Goal: Task Accomplishment & Management: Manage account settings

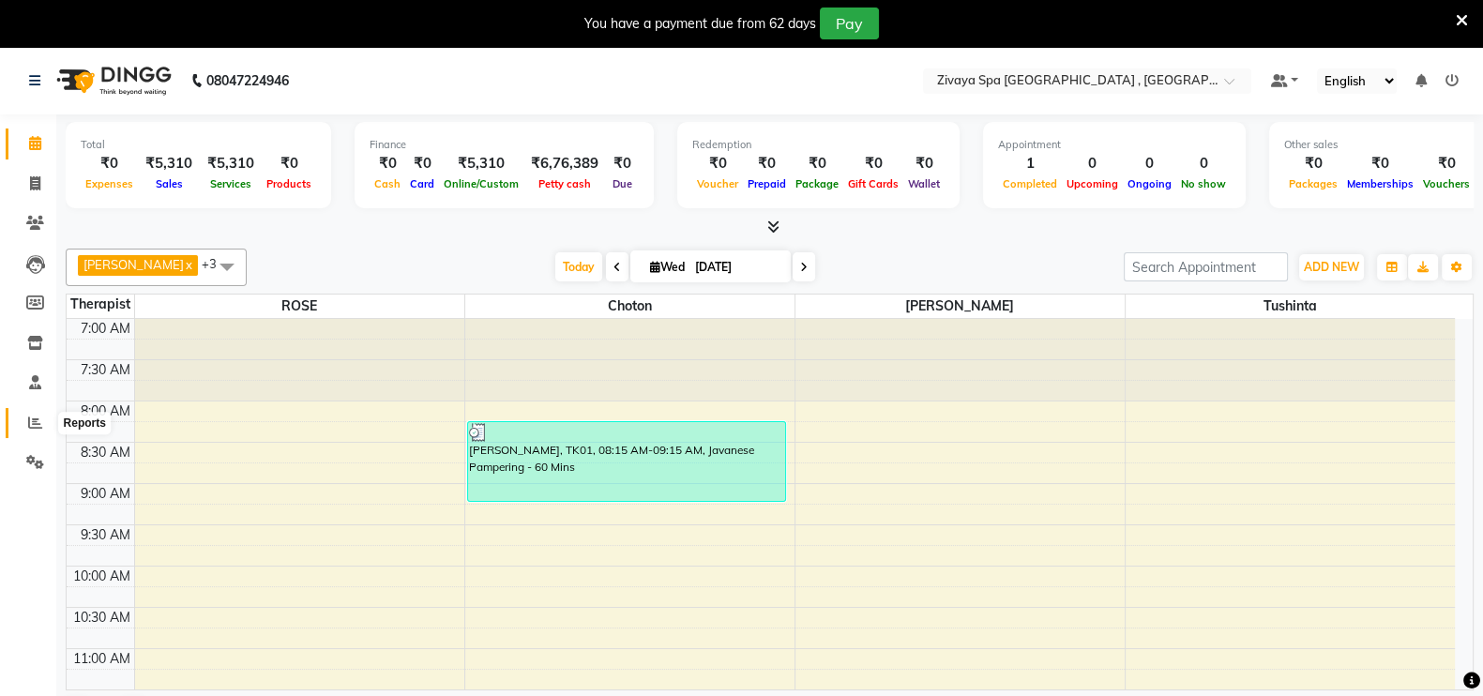
click at [28, 419] on icon at bounding box center [35, 423] width 14 height 14
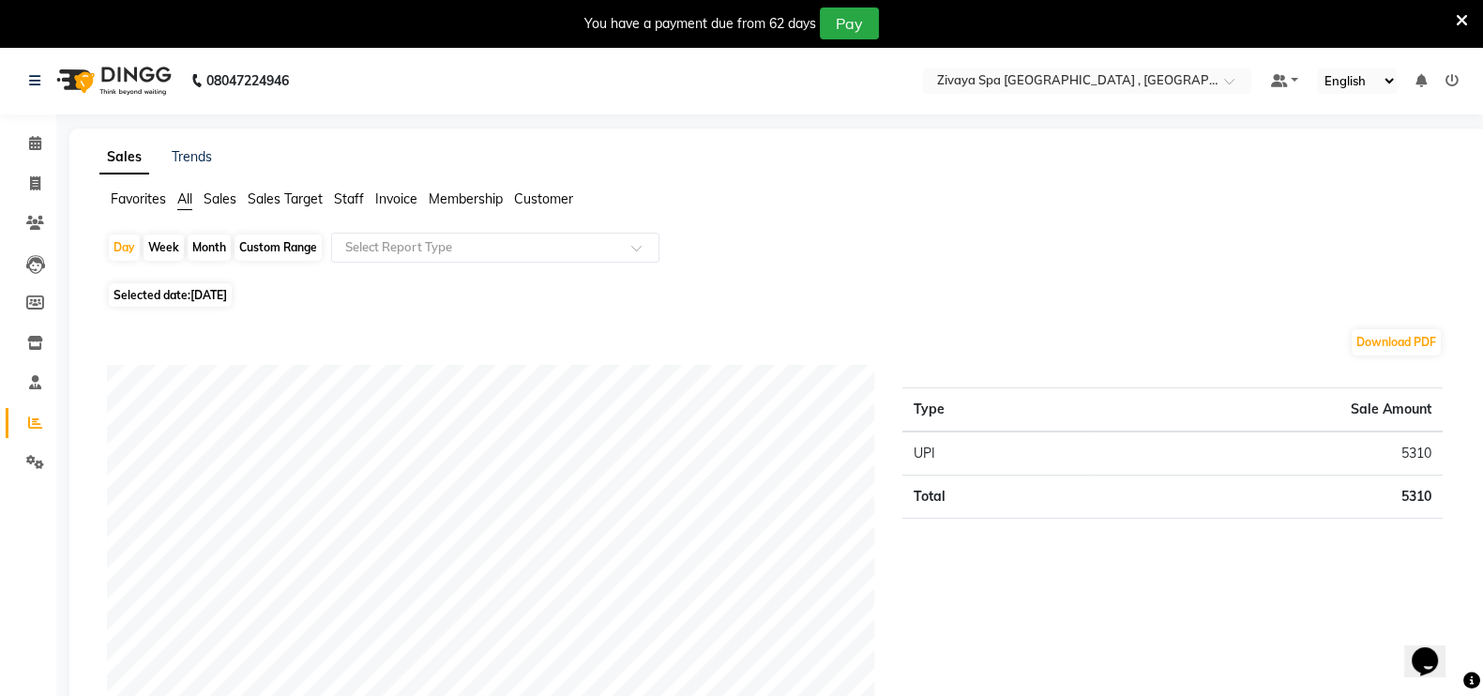
click at [151, 250] on div "Week" at bounding box center [164, 248] width 40 height 26
select select "9"
select select "2025"
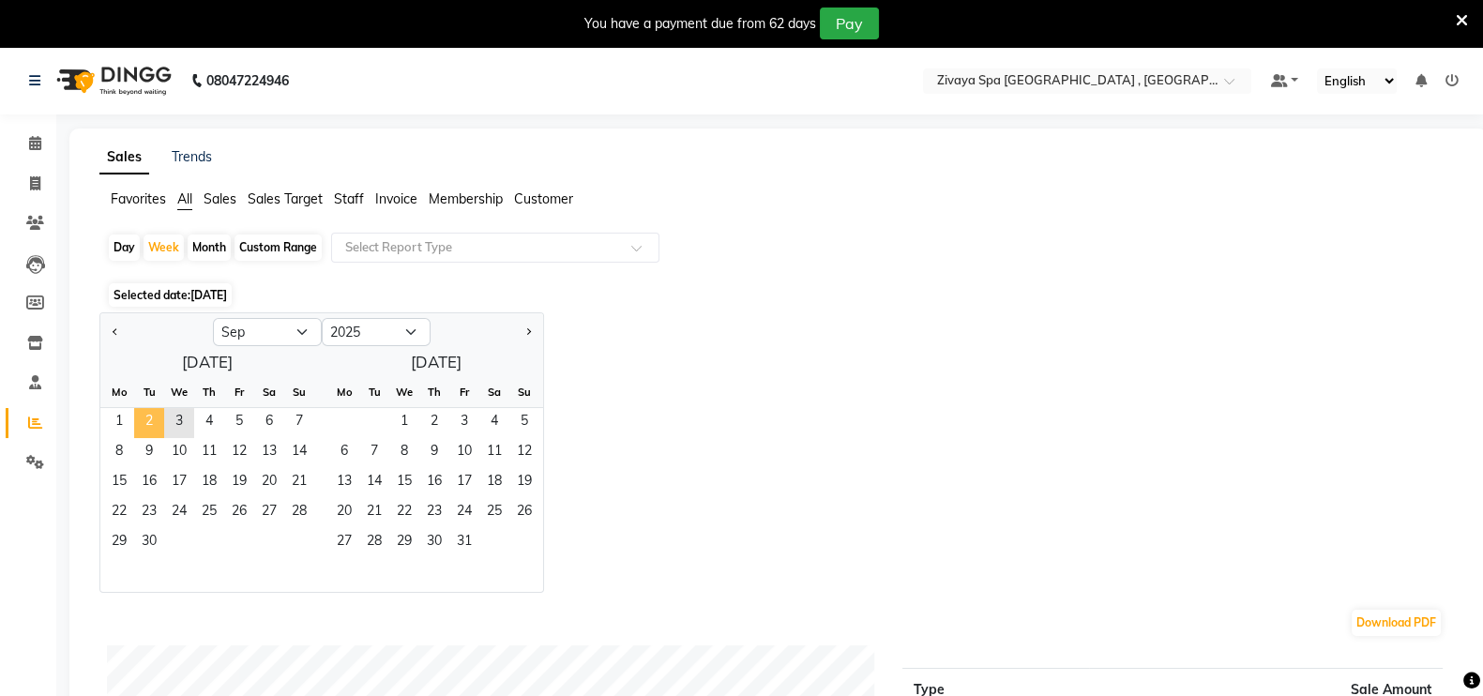
click at [147, 419] on span "2" at bounding box center [149, 423] width 30 height 30
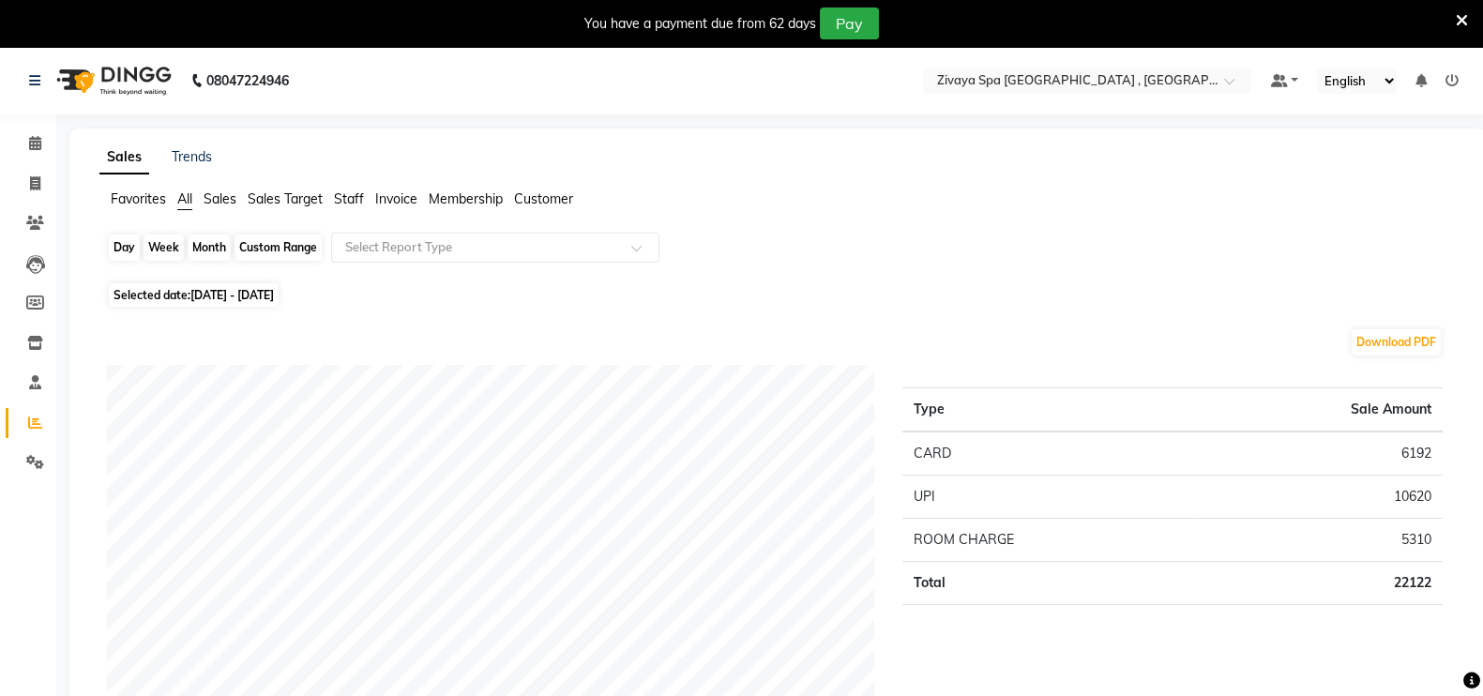
click at [160, 250] on div "Week" at bounding box center [164, 248] width 40 height 26
select select "9"
select select "2025"
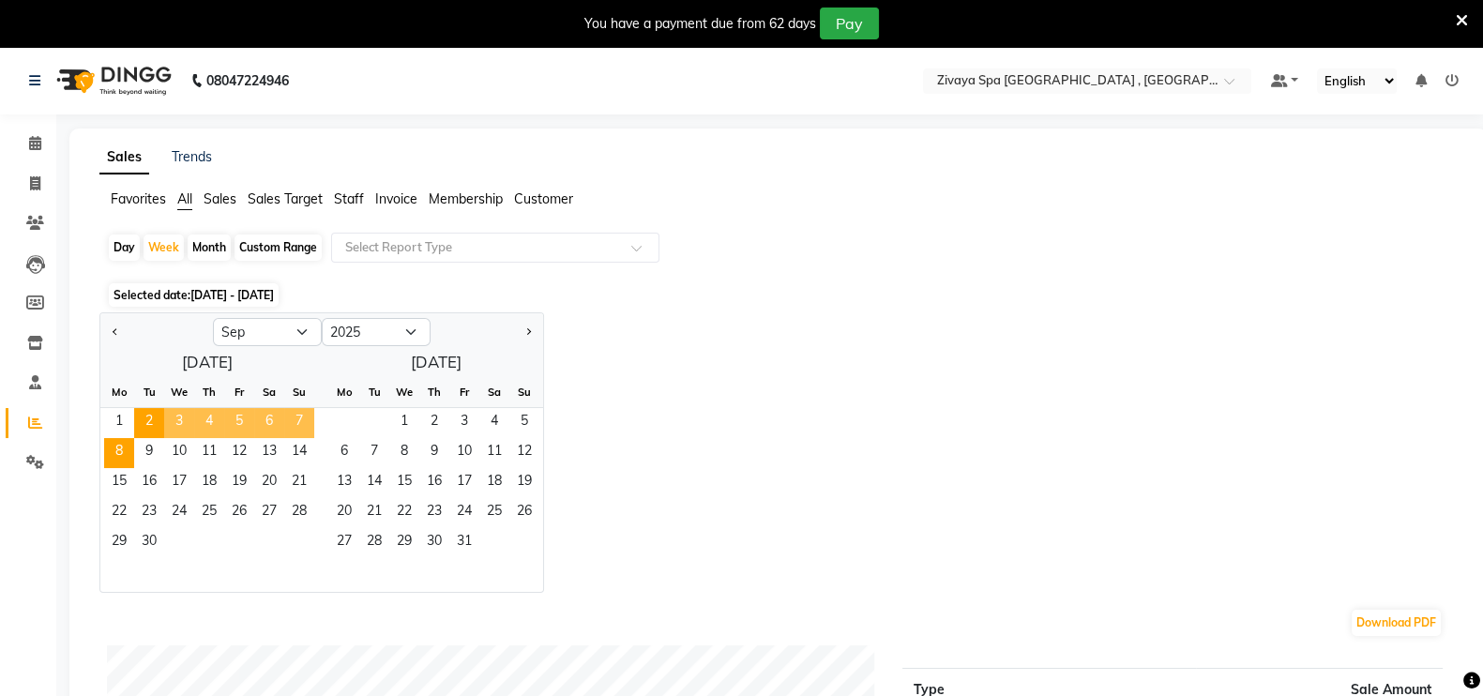
click at [123, 249] on div "Day" at bounding box center [124, 248] width 31 height 26
select select "9"
select select "2025"
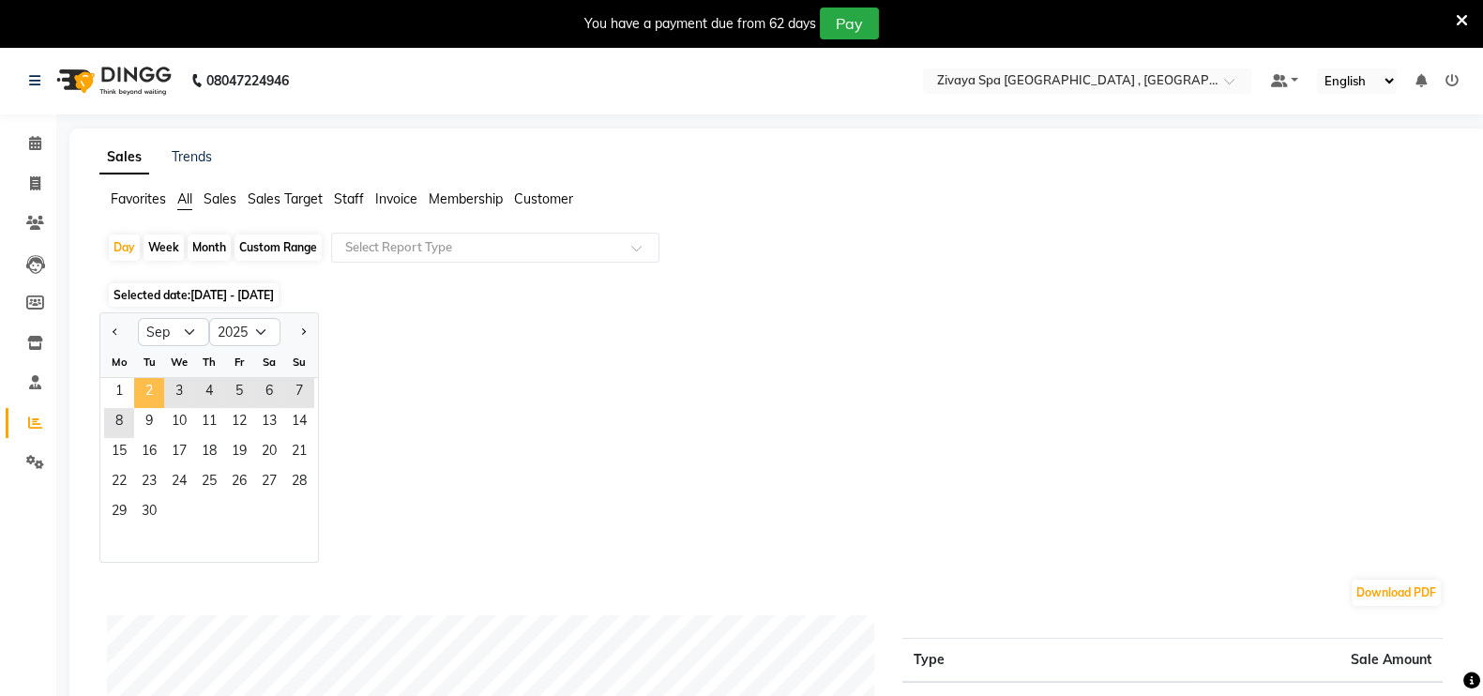
click at [143, 383] on span "2" at bounding box center [149, 393] width 30 height 30
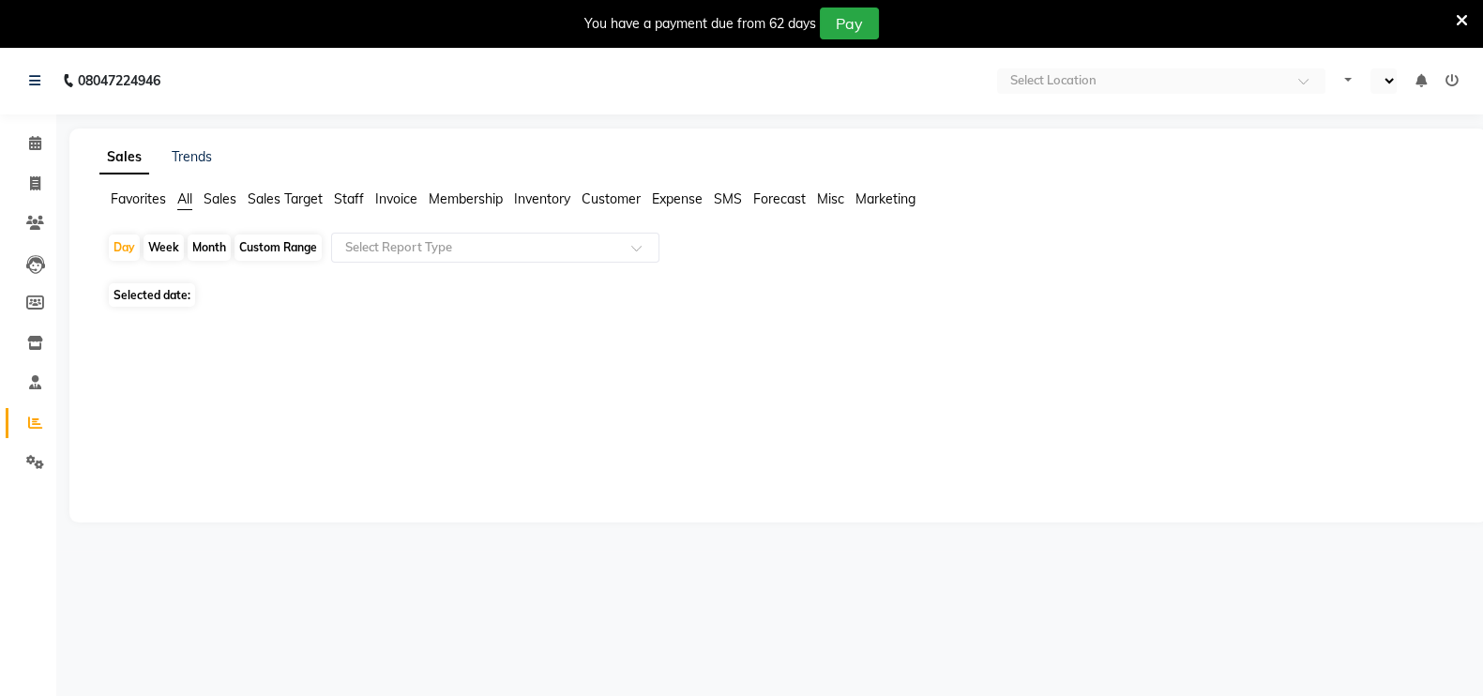
select select "en"
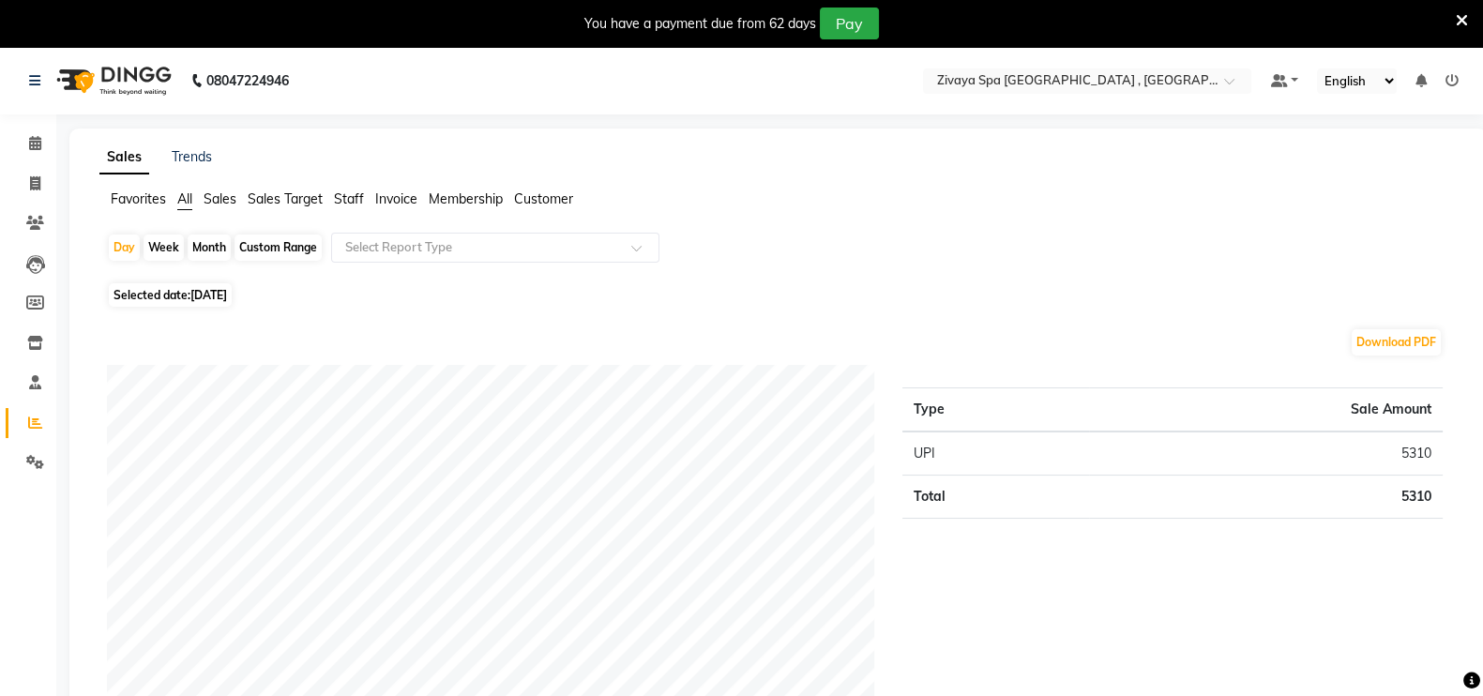
click at [1463, 12] on icon at bounding box center [1462, 20] width 12 height 17
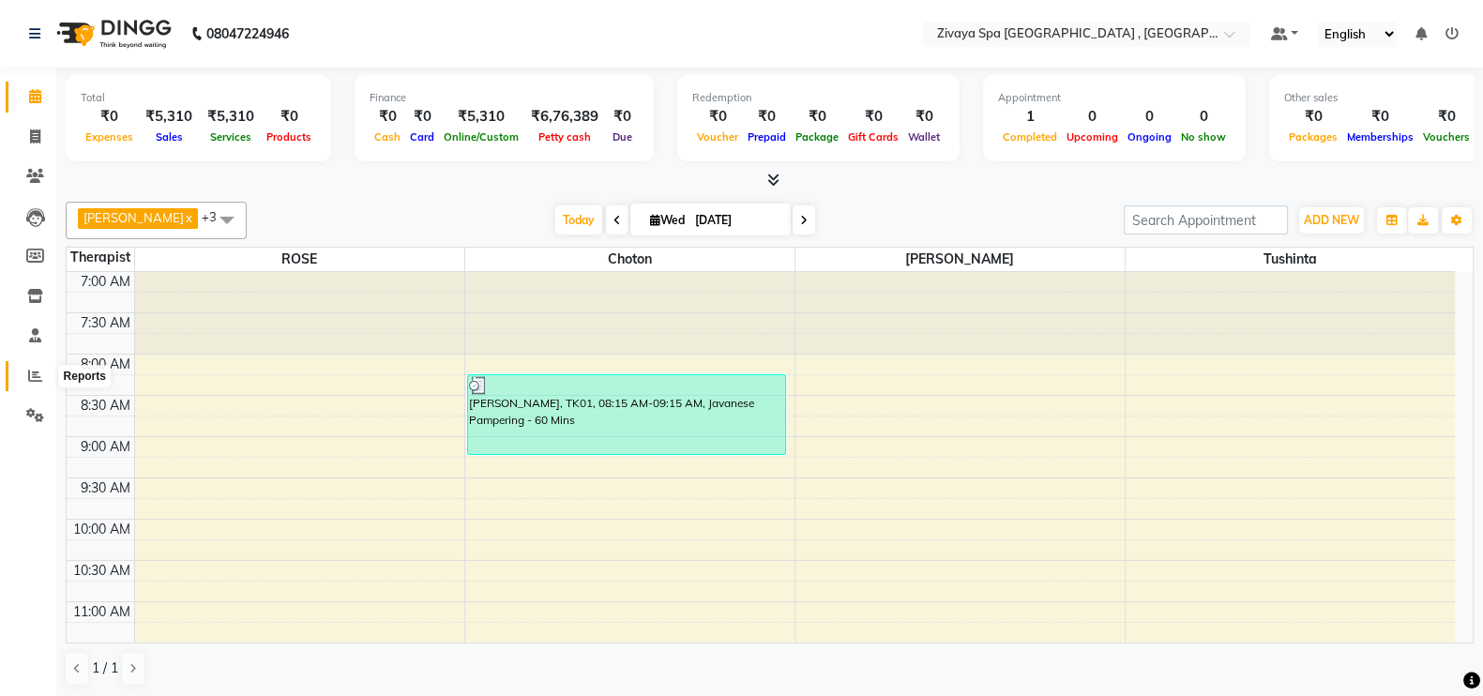
click at [34, 376] on icon at bounding box center [35, 376] width 14 height 14
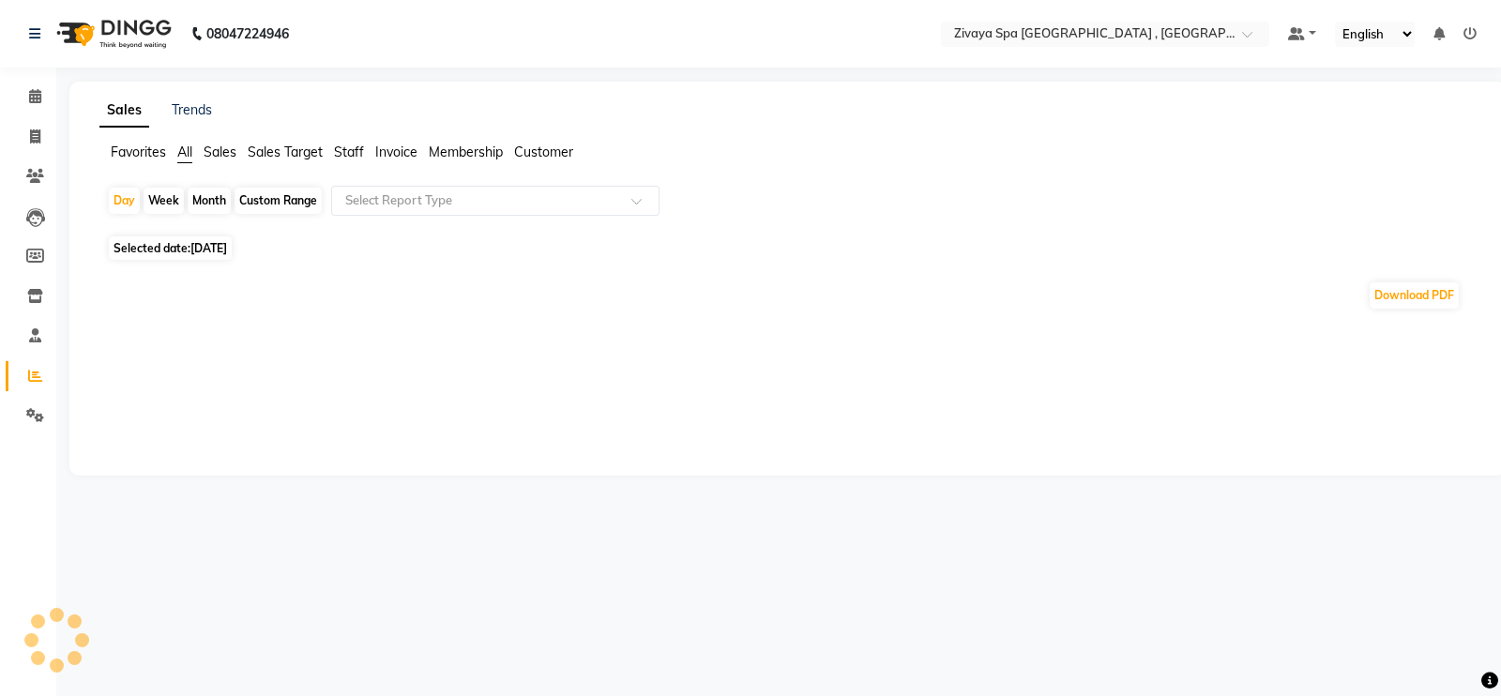
click at [168, 198] on div "Week" at bounding box center [164, 201] width 40 height 26
select select "9"
select select "2025"
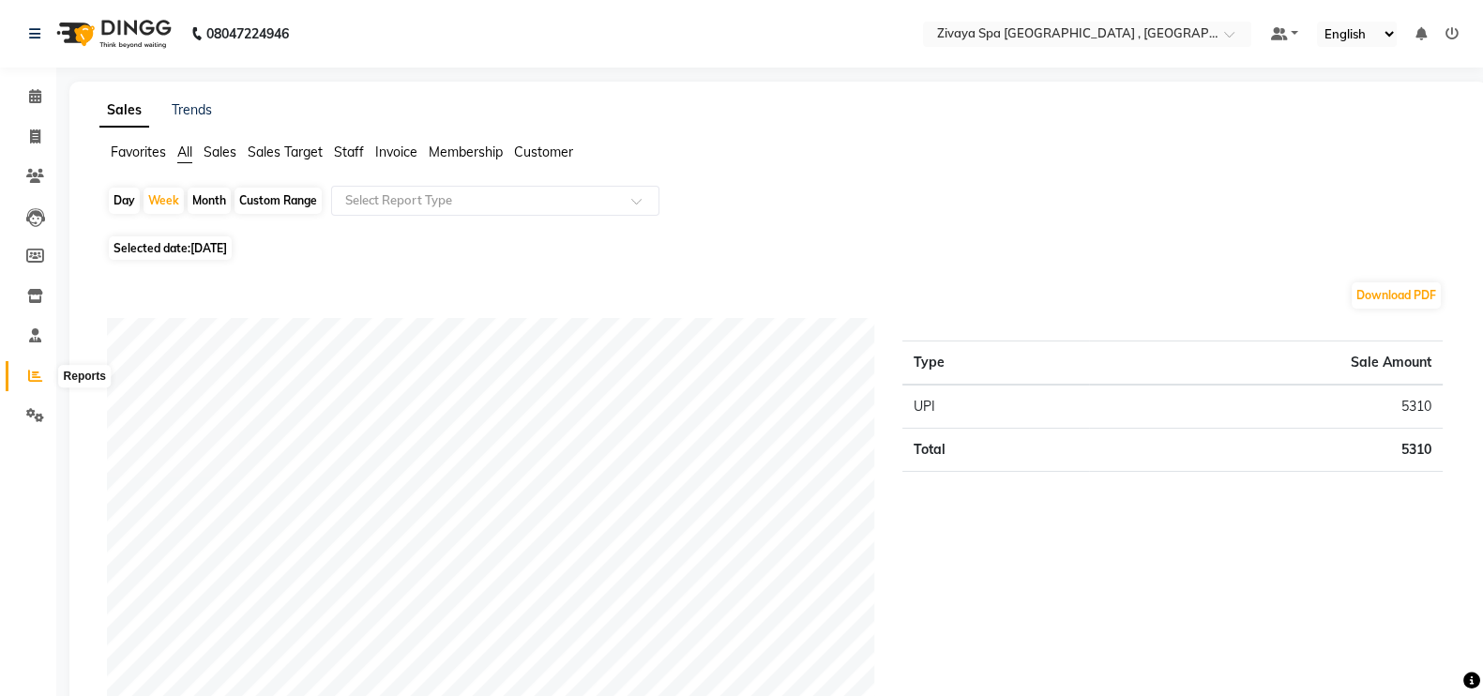
click at [37, 368] on span at bounding box center [35, 377] width 33 height 22
click at [134, 199] on div "Day" at bounding box center [124, 201] width 31 height 26
select select "9"
select select "2025"
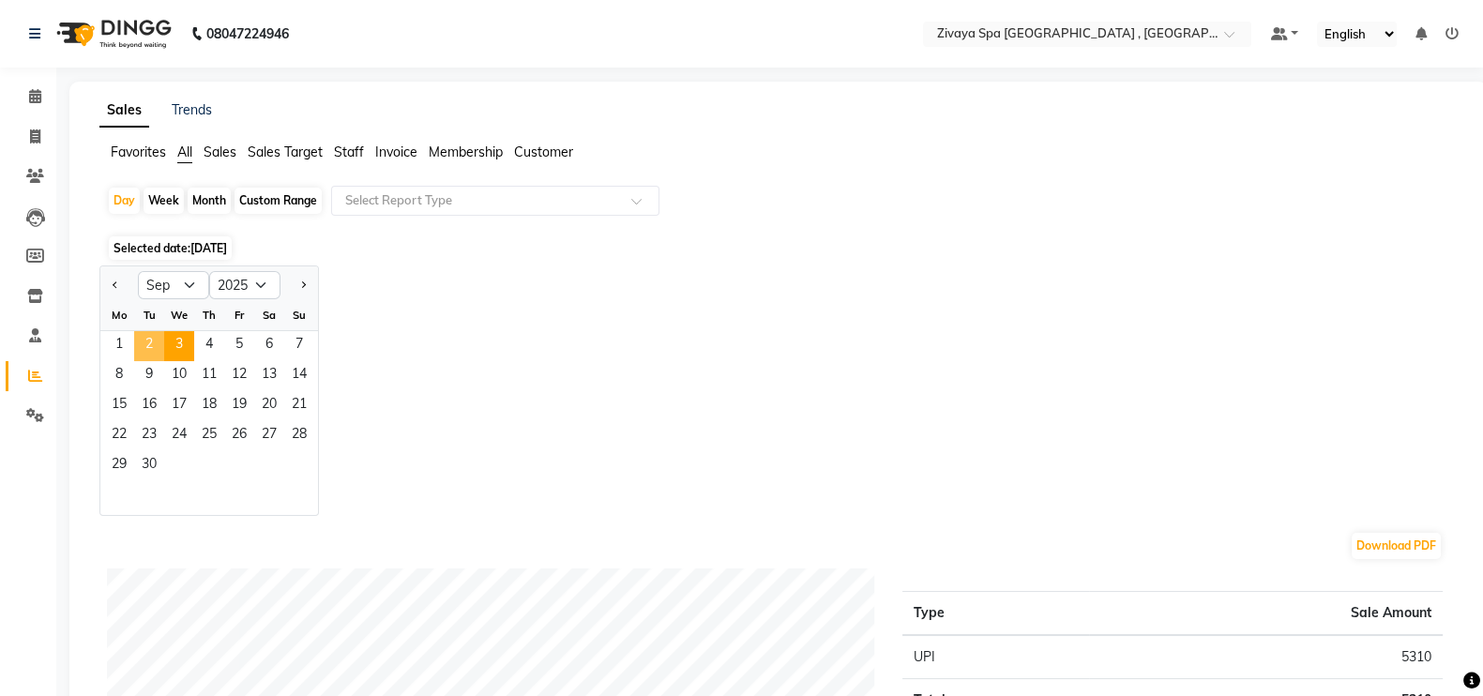
click at [144, 337] on span "2" at bounding box center [149, 346] width 30 height 30
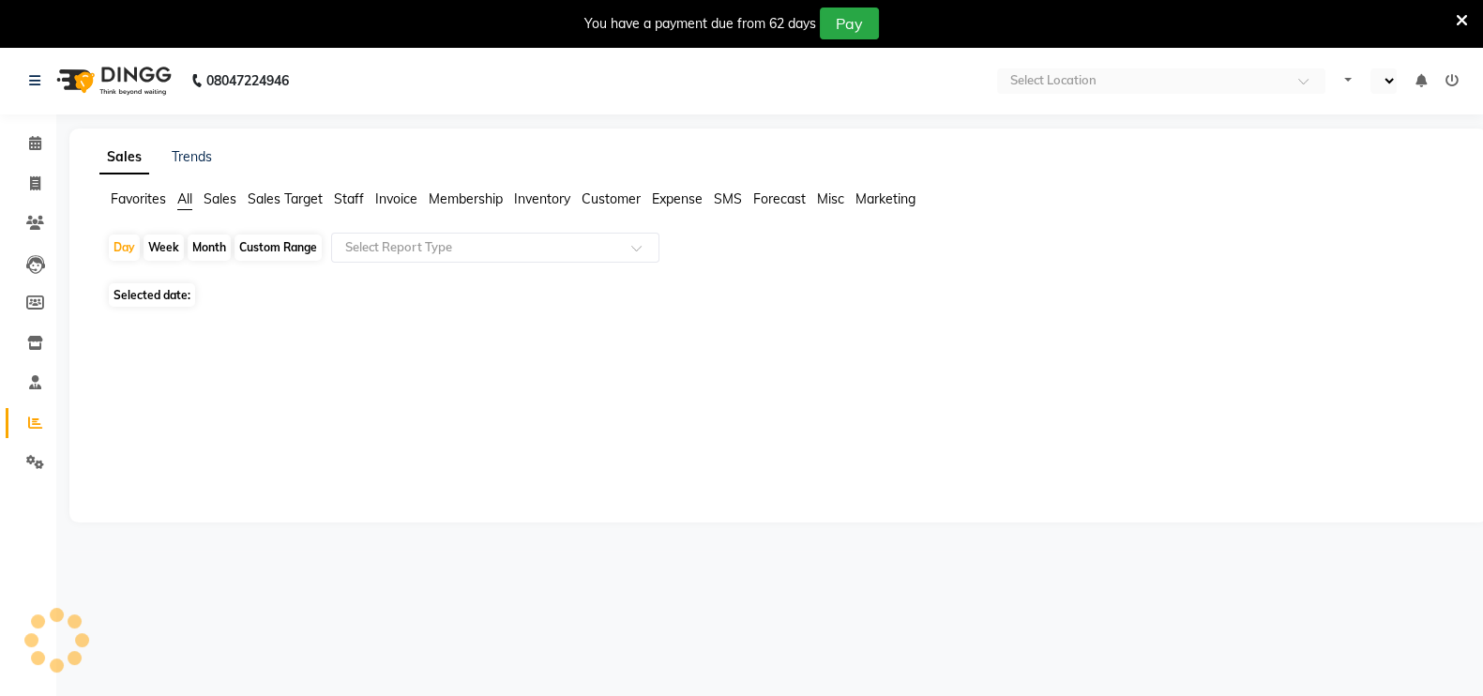
select select "en"
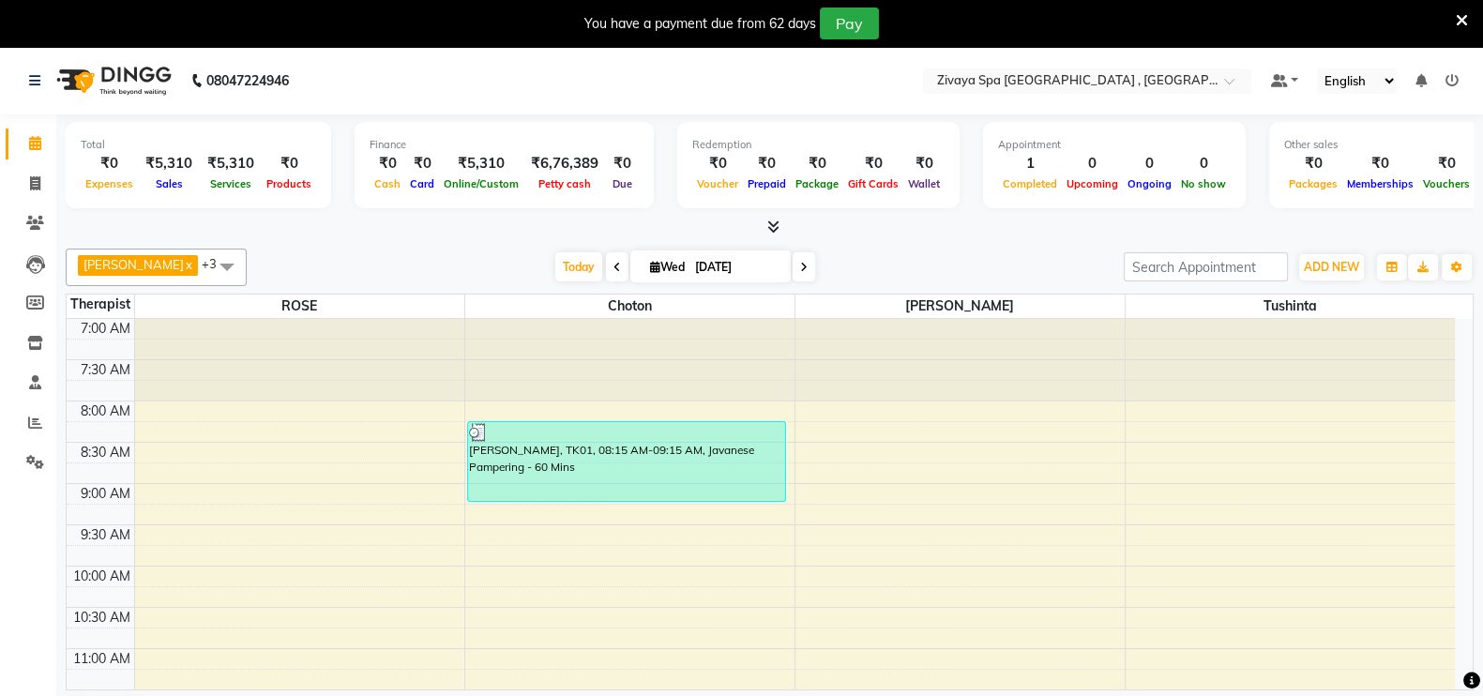
click at [368, 345] on div at bounding box center [299, 360] width 329 height 82
